Goal: Navigation & Orientation: Find specific page/section

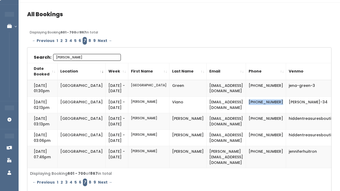
scroll to position [13, 0]
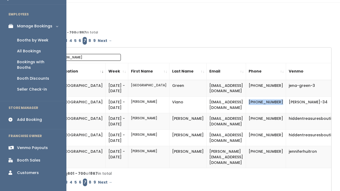
click at [38, 76] on div "Booth Discounts" at bounding box center [33, 79] width 32 height 6
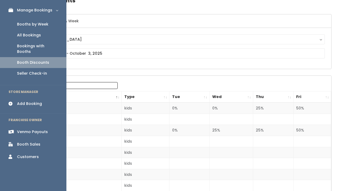
scroll to position [38, 0]
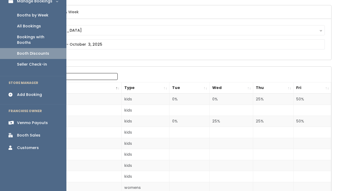
click at [41, 129] on link "Booth Sales" at bounding box center [33, 135] width 66 height 12
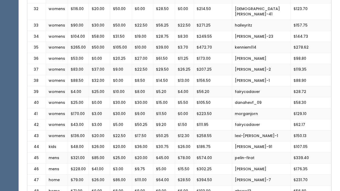
scroll to position [476, 0]
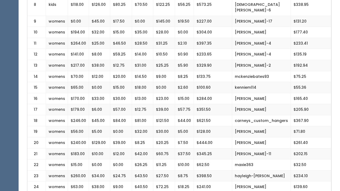
scroll to position [202, 0]
